Goal: Transaction & Acquisition: Purchase product/service

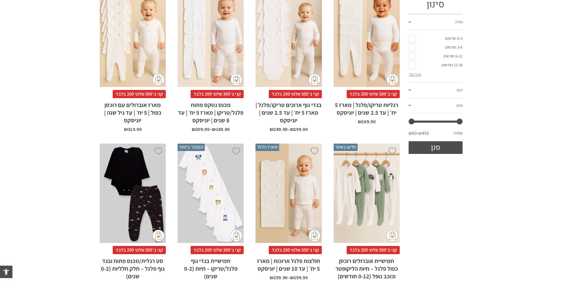
scroll to position [207, 0]
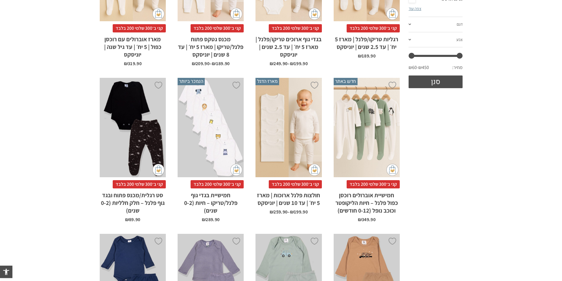
click at [359, 141] on div "x בחירת מידה 0-3m 3-6m 6-12m" at bounding box center [367, 128] width 66 height 100
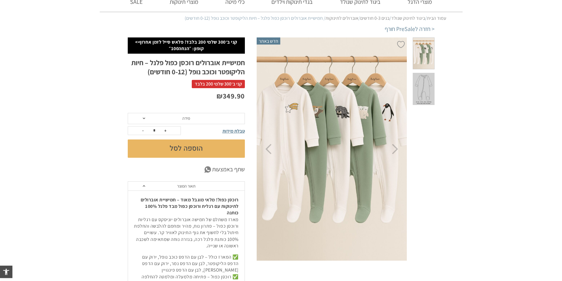
scroll to position [59, 0]
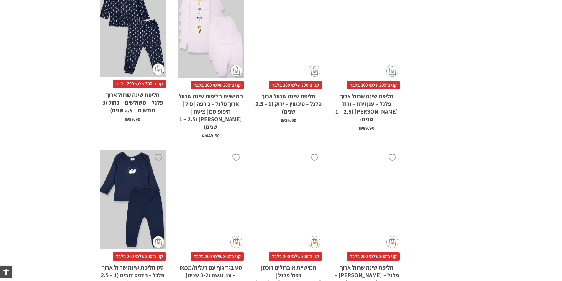
scroll to position [998, 0]
